Goal: Transaction & Acquisition: Purchase product/service

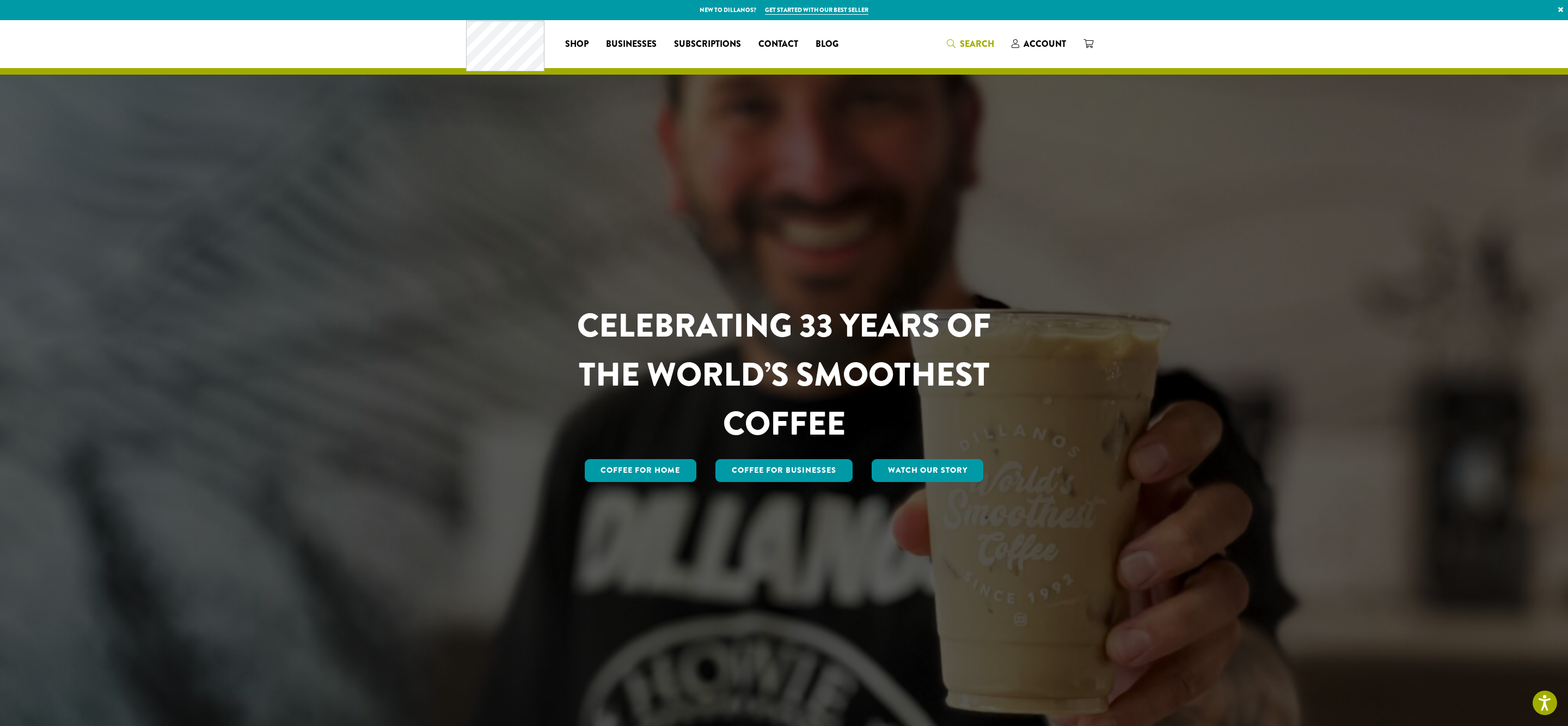
click at [994, 48] on span "Search" at bounding box center [977, 43] width 34 height 13
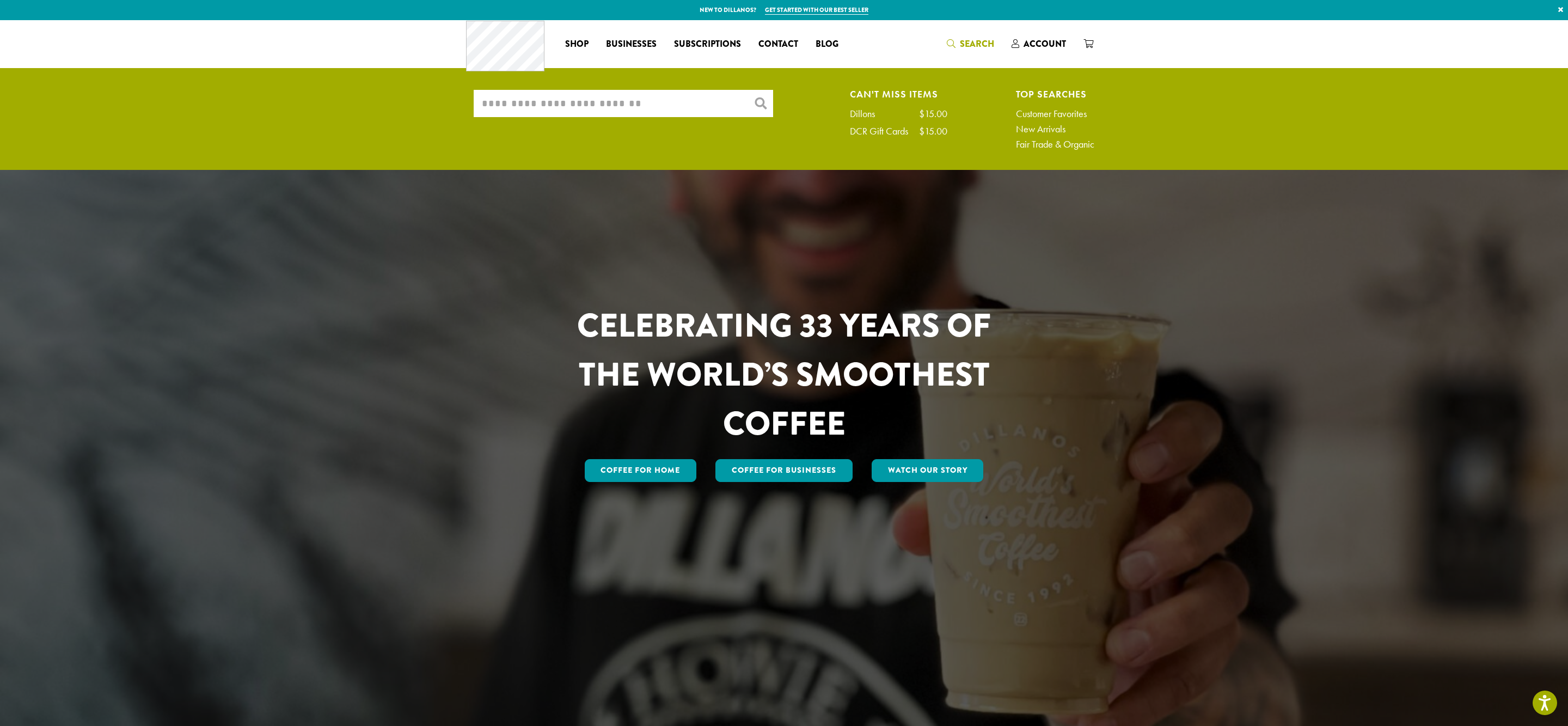
click at [600, 112] on input "What are you searching for?" at bounding box center [623, 104] width 299 height 28
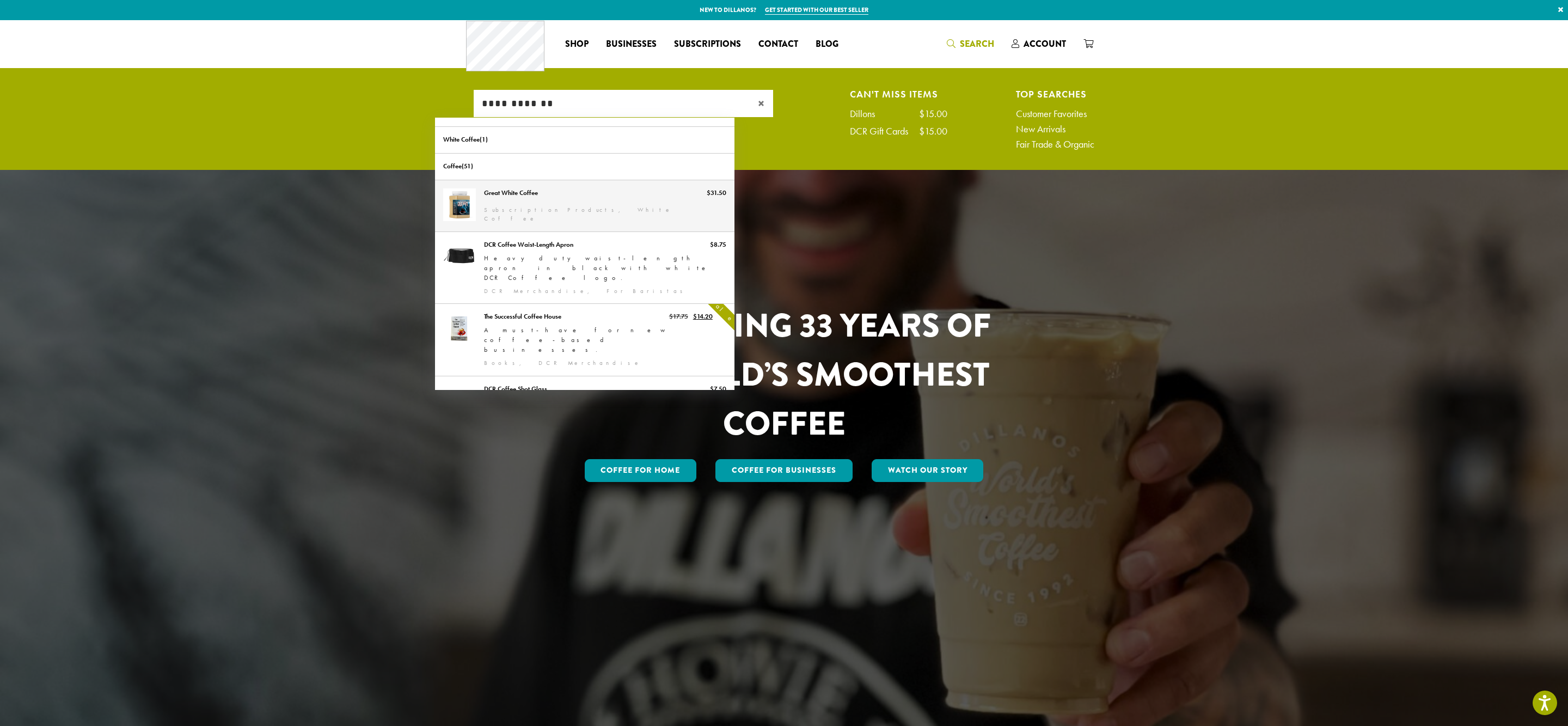
type input "**********"
click at [493, 208] on link "Great White Coffee" at bounding box center [584, 206] width 299 height 51
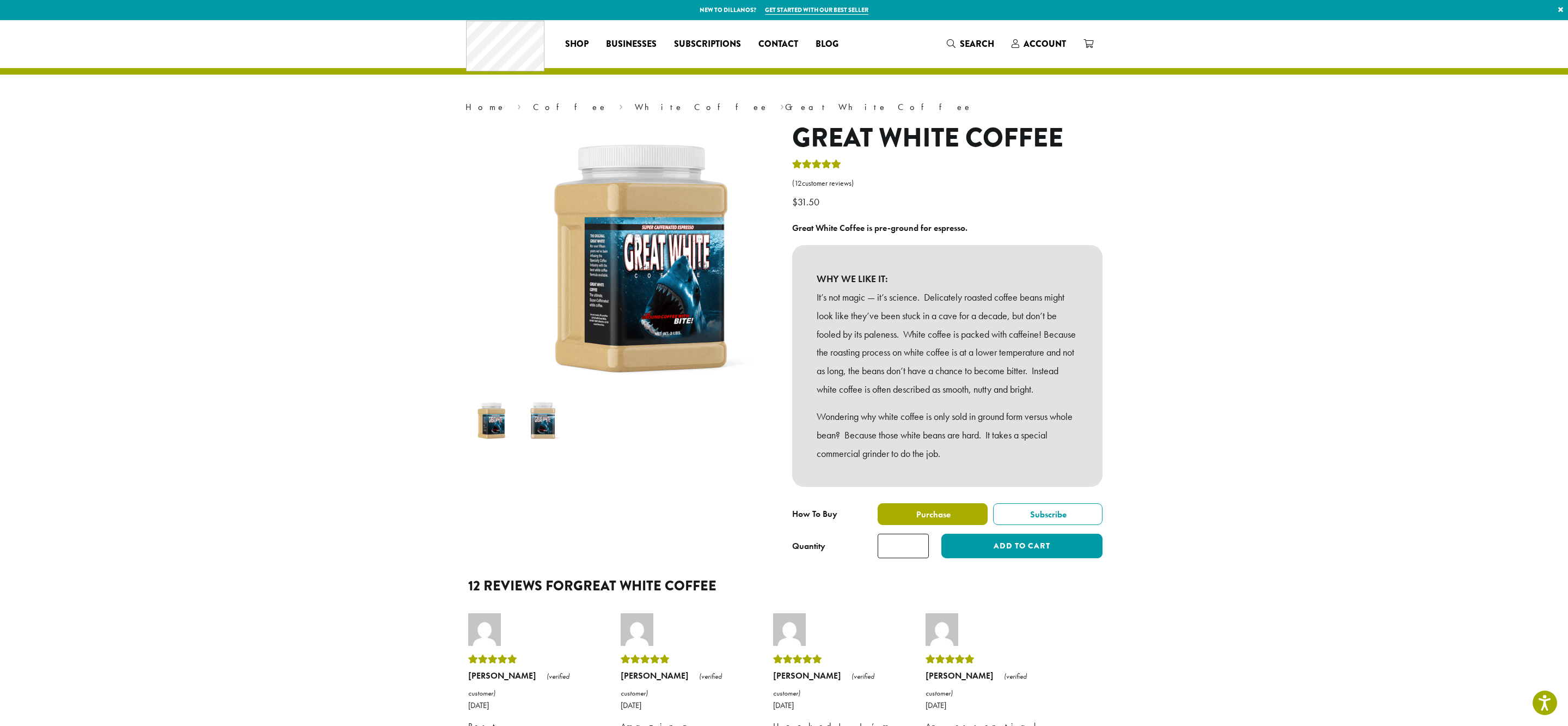
click at [945, 525] on label "Purchase" at bounding box center [933, 514] width 110 height 22
click at [992, 558] on button "Add to cart" at bounding box center [1022, 546] width 161 height 25
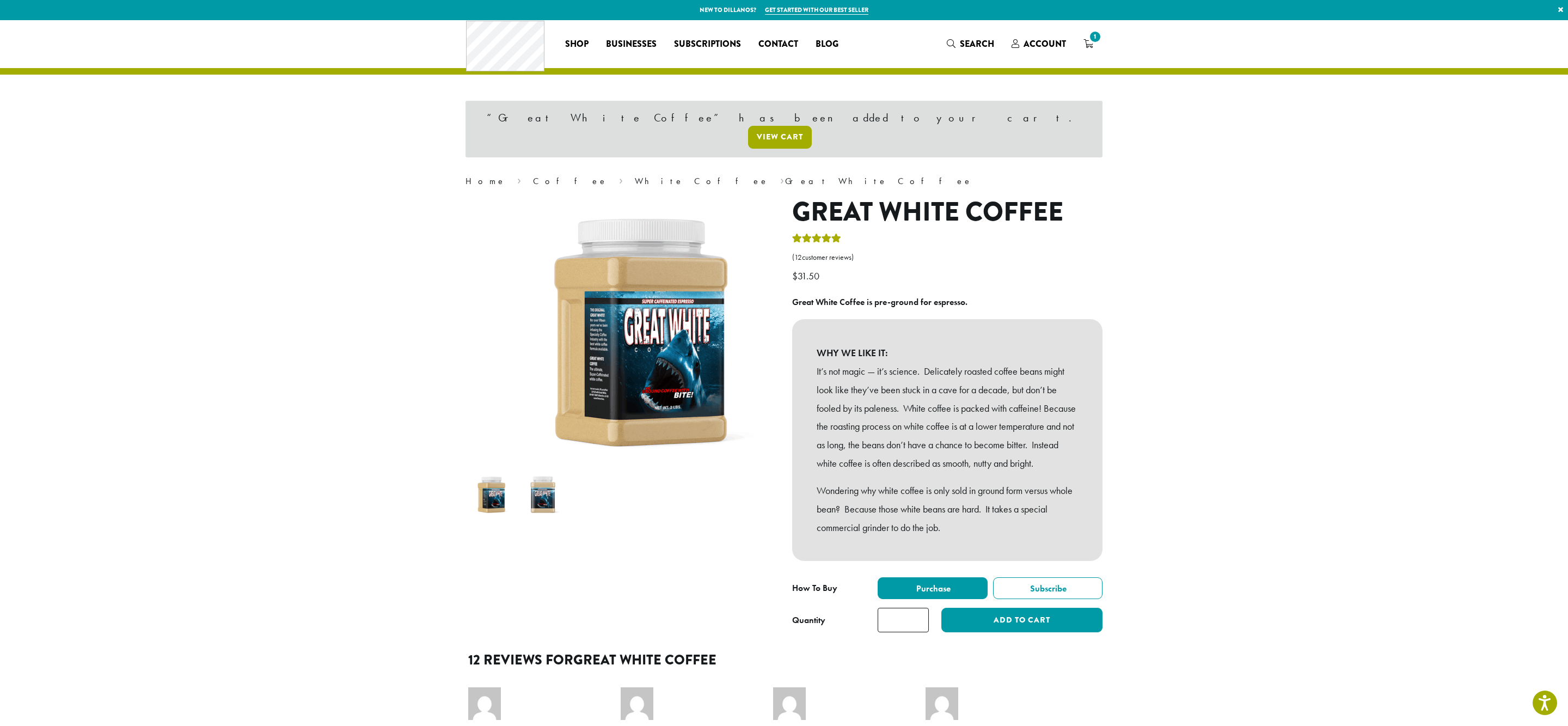
click at [812, 126] on link "View cart" at bounding box center [780, 137] width 64 height 23
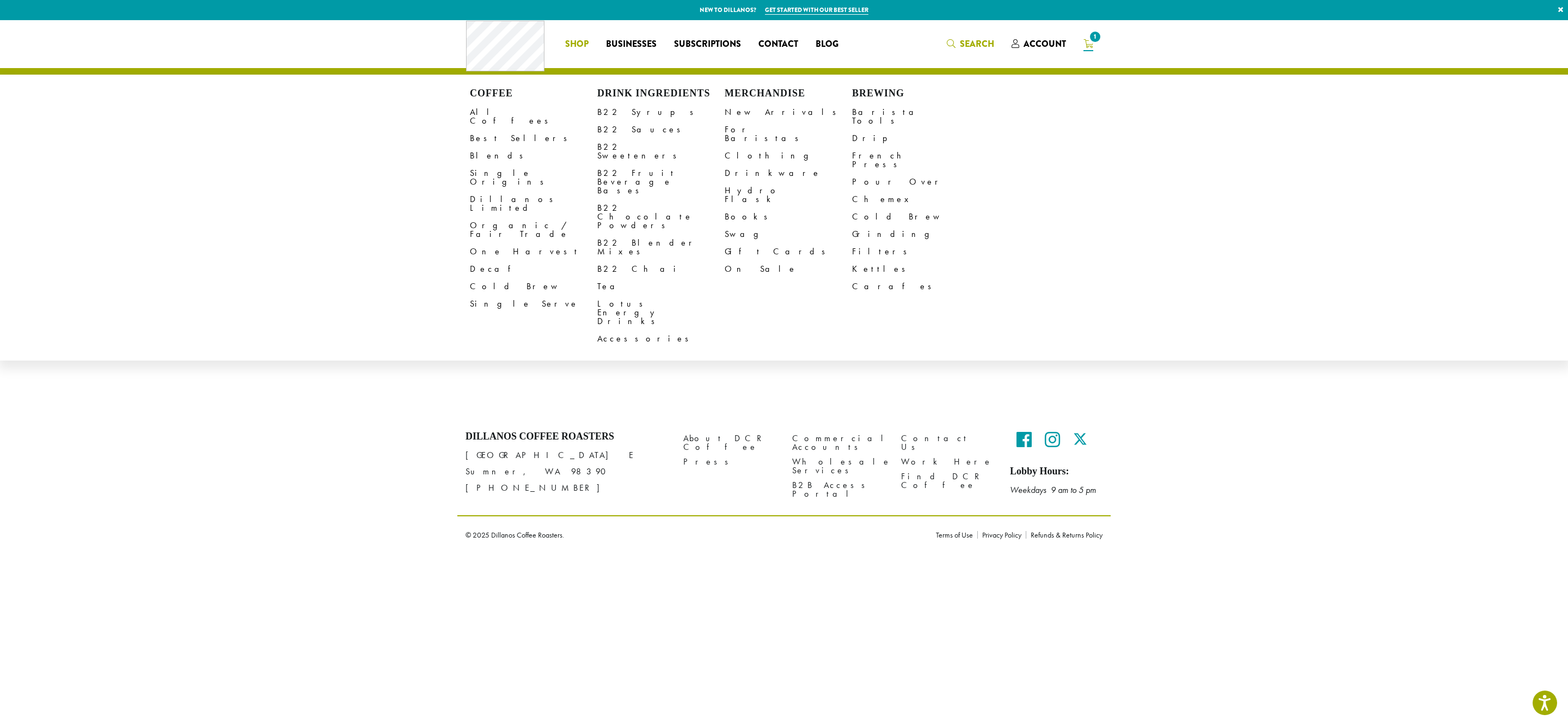
click at [981, 45] on span "Search" at bounding box center [971, 44] width 48 height 13
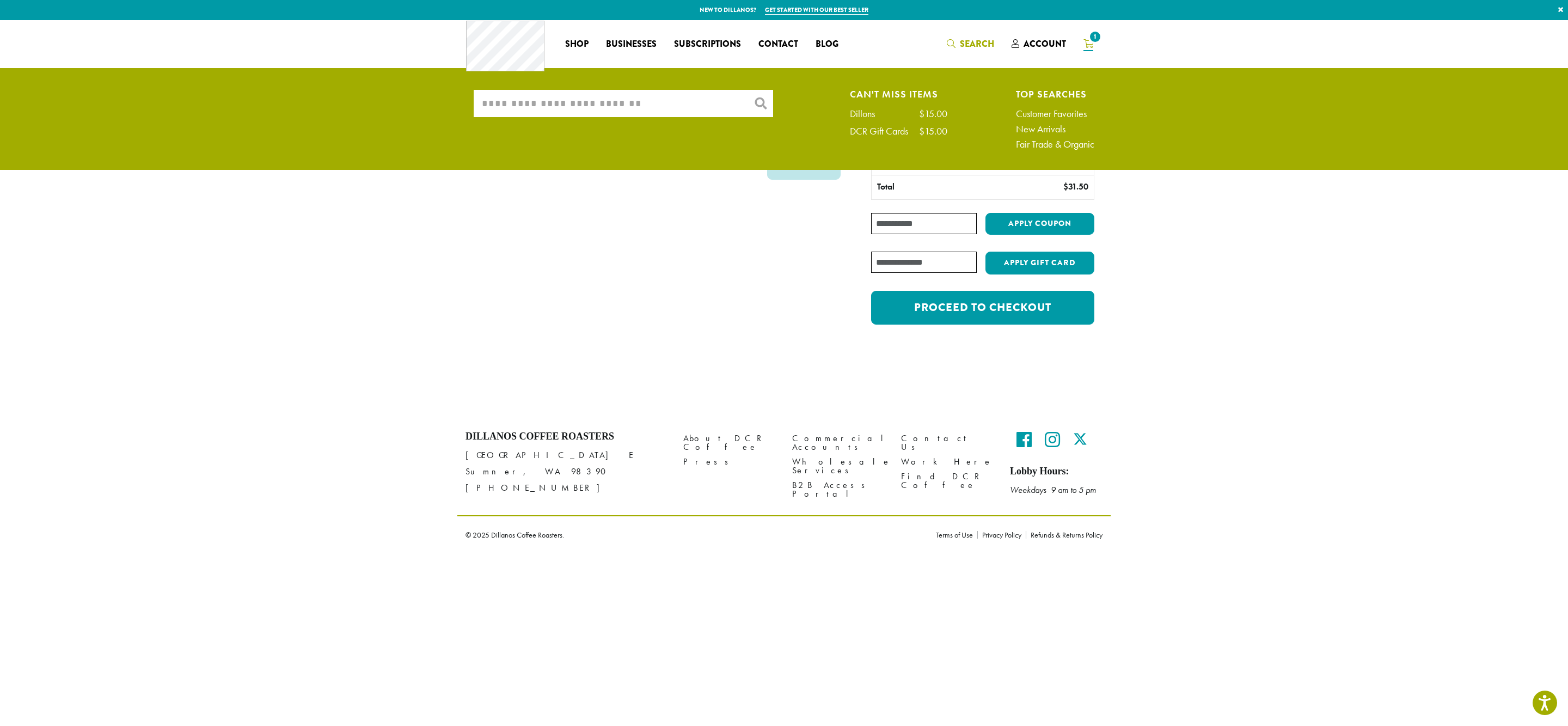
click at [669, 106] on input "What are you searching for?" at bounding box center [623, 104] width 299 height 28
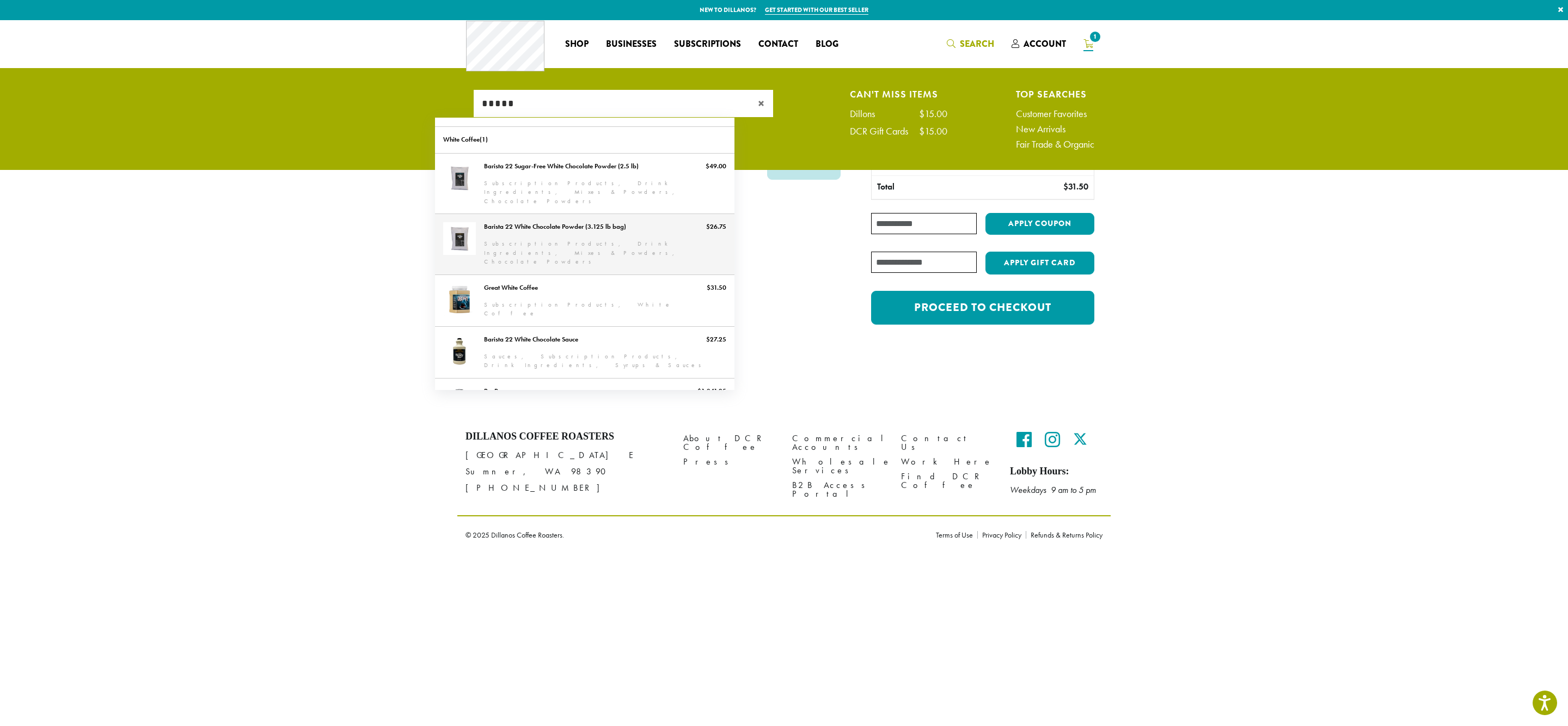
type input "*****"
click at [519, 223] on link "Barista 22 White Chocolate Powder (3.125 lb bag)" at bounding box center [584, 243] width 299 height 60
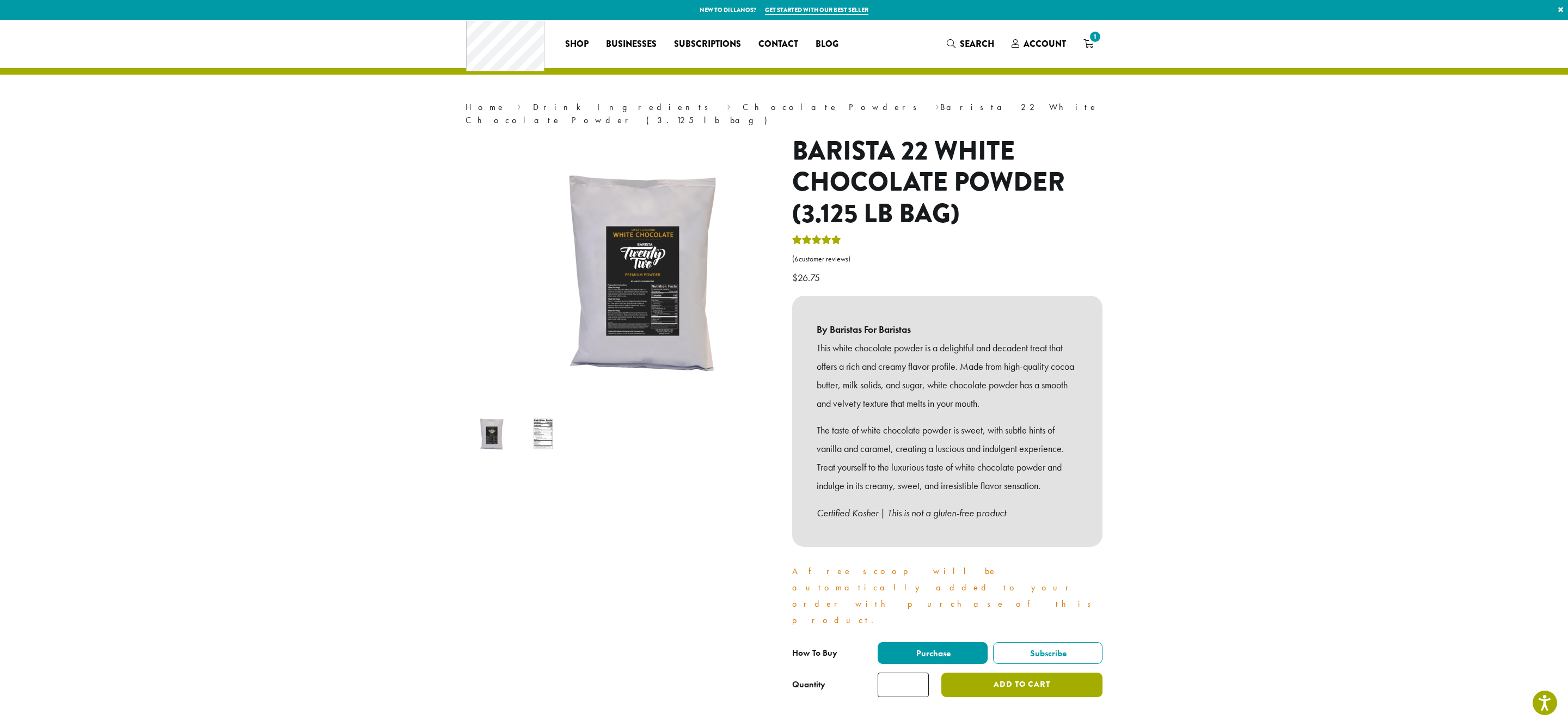
click at [1042, 672] on button "Add to cart" at bounding box center [1022, 684] width 161 height 25
